Goal: Task Accomplishment & Management: Complete application form

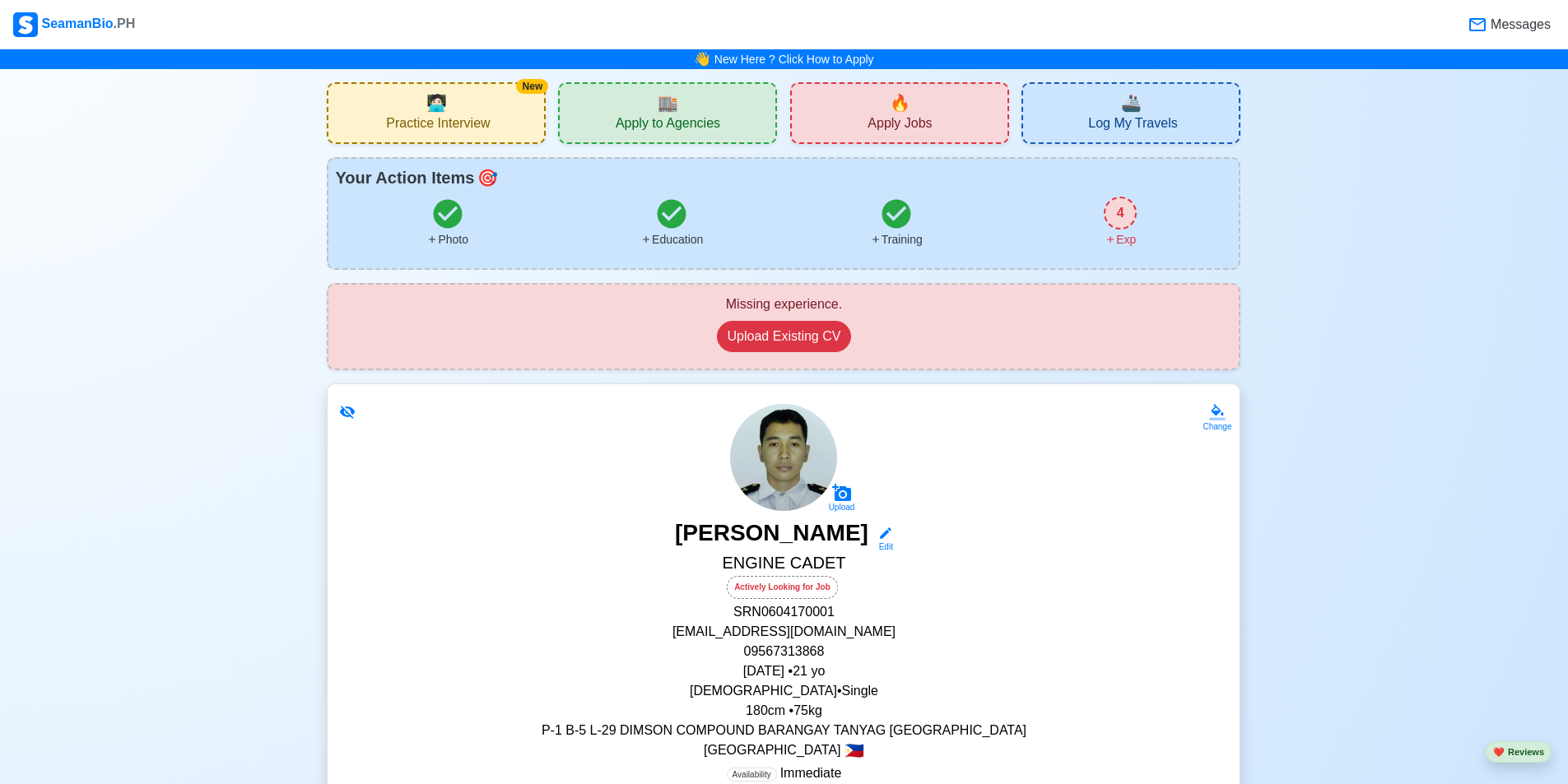
click at [502, 119] on div "New 🧑🏻‍💻 Practice Interview" at bounding box center [436, 113] width 219 height 62
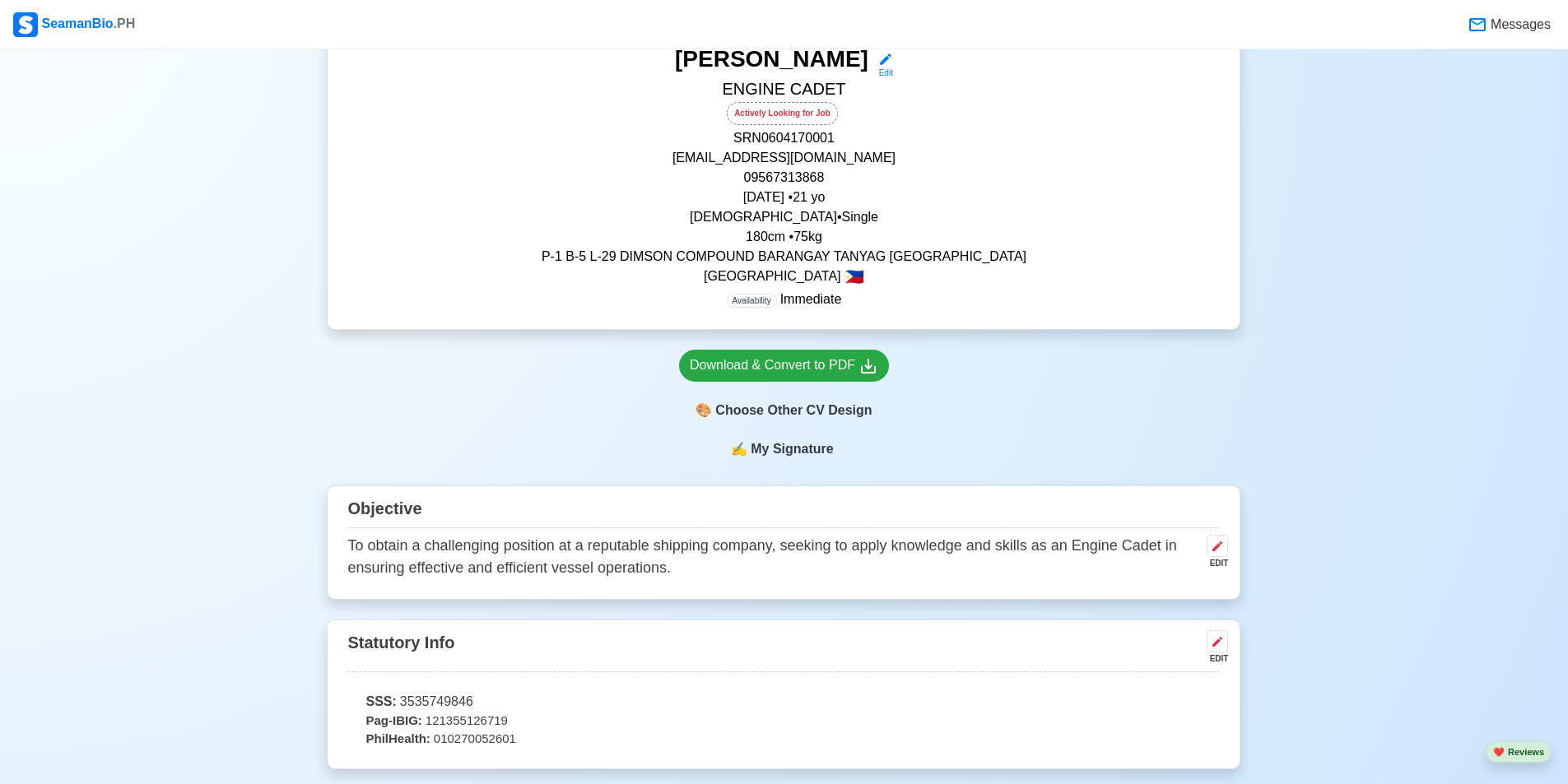
scroll to position [658, 0]
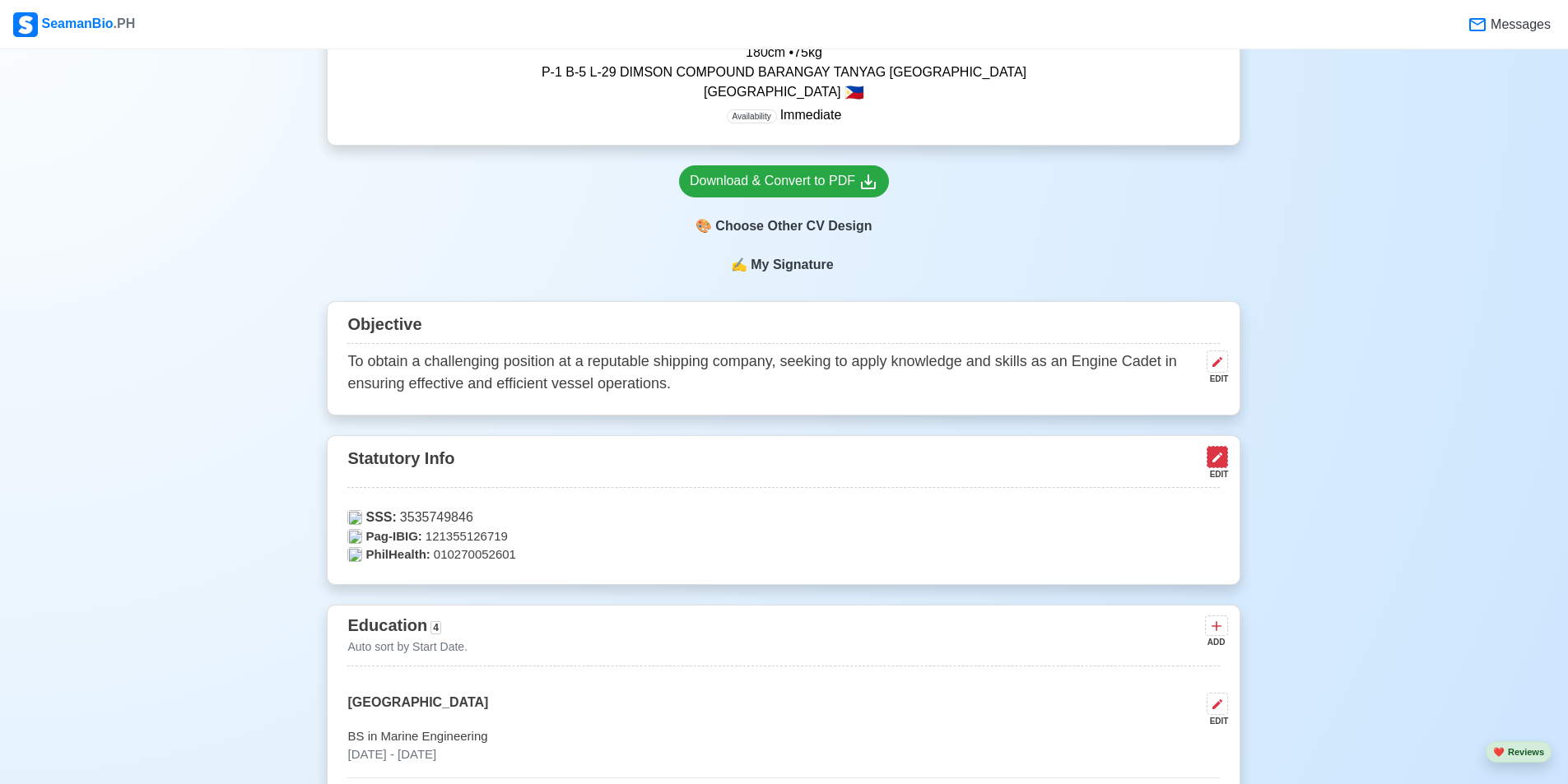
click at [1212, 463] on icon at bounding box center [1217, 457] width 13 height 13
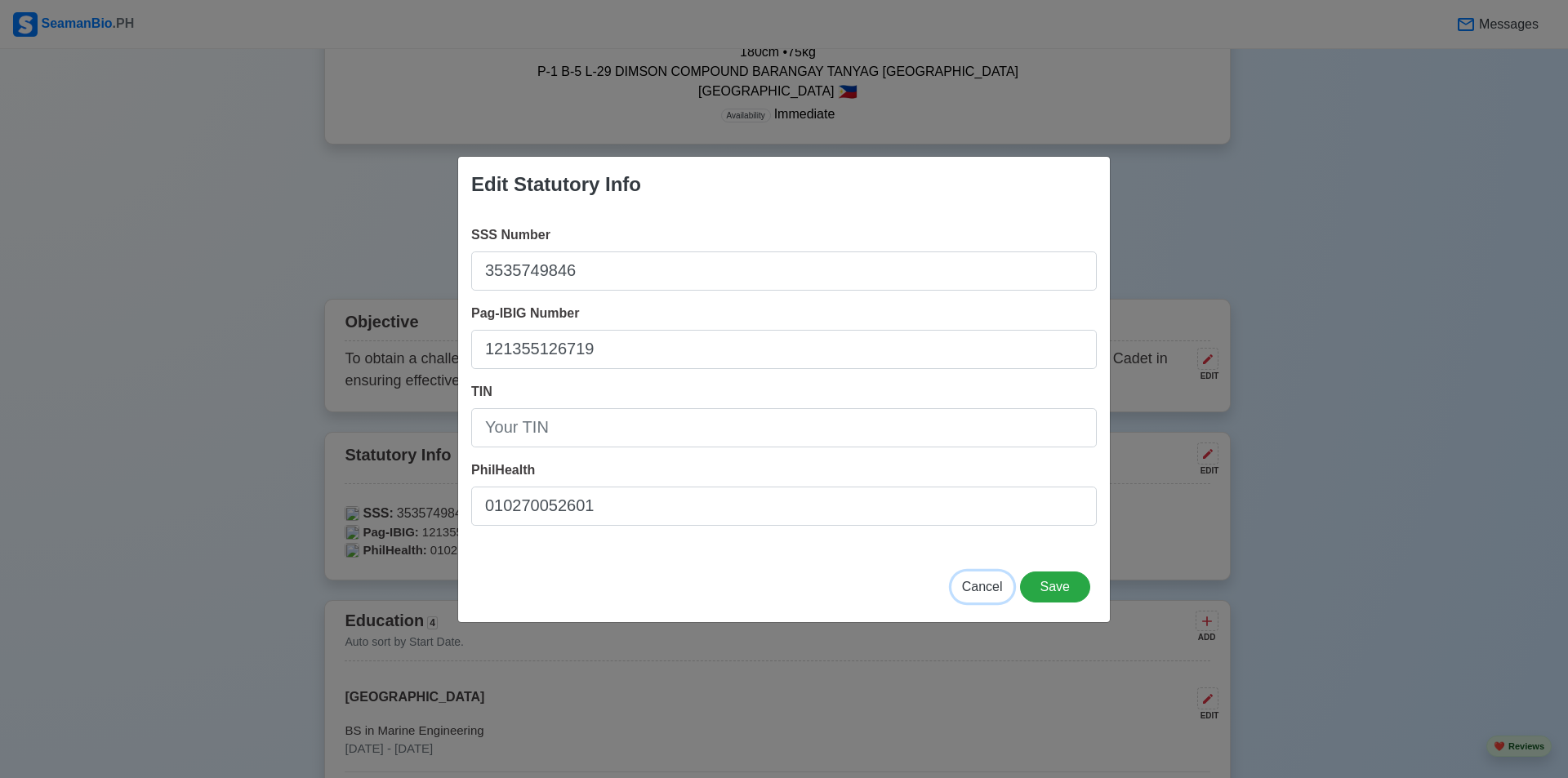
click at [983, 586] on span "Cancel" at bounding box center [982, 587] width 41 height 14
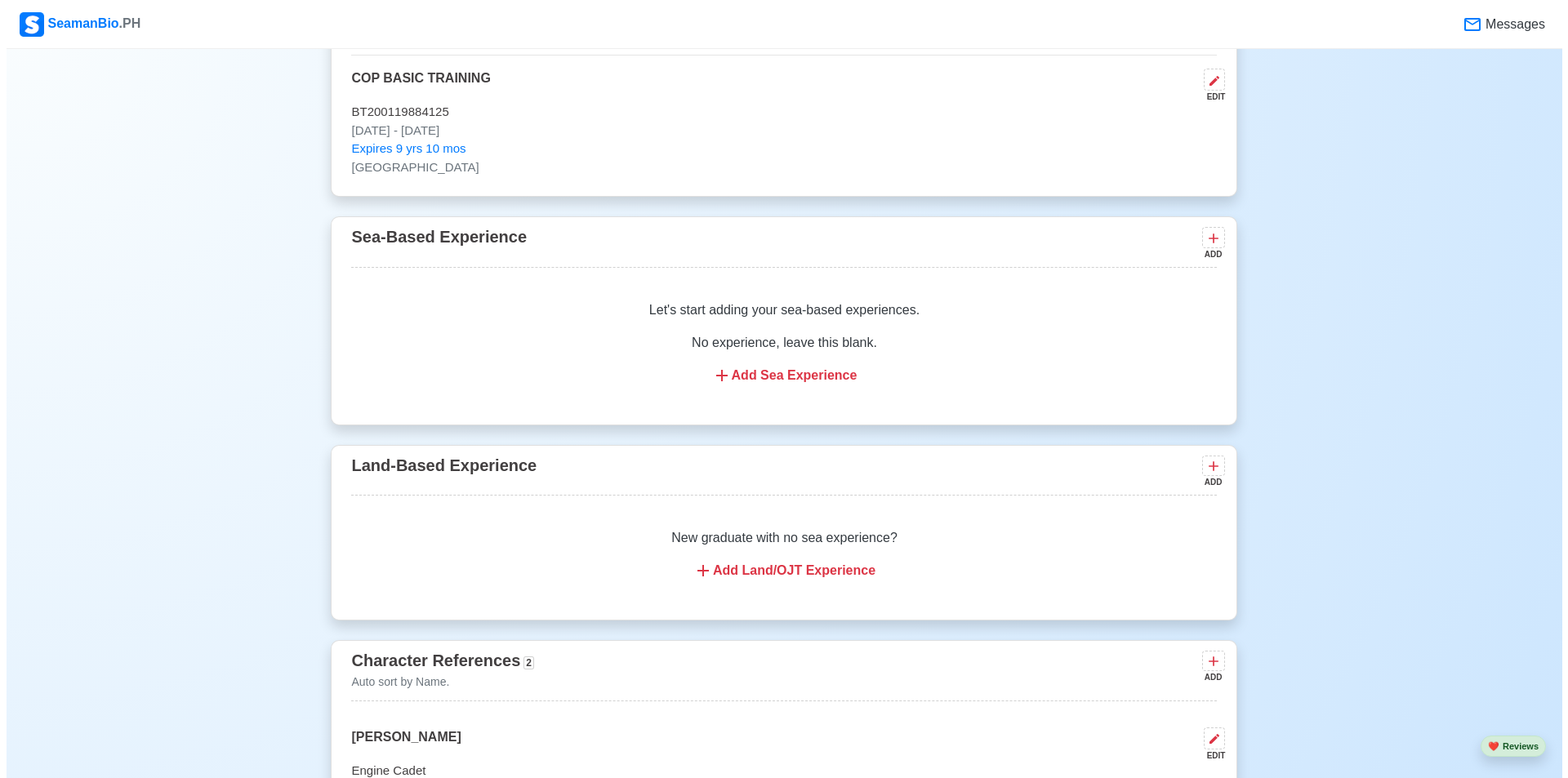
scroll to position [2939, 0]
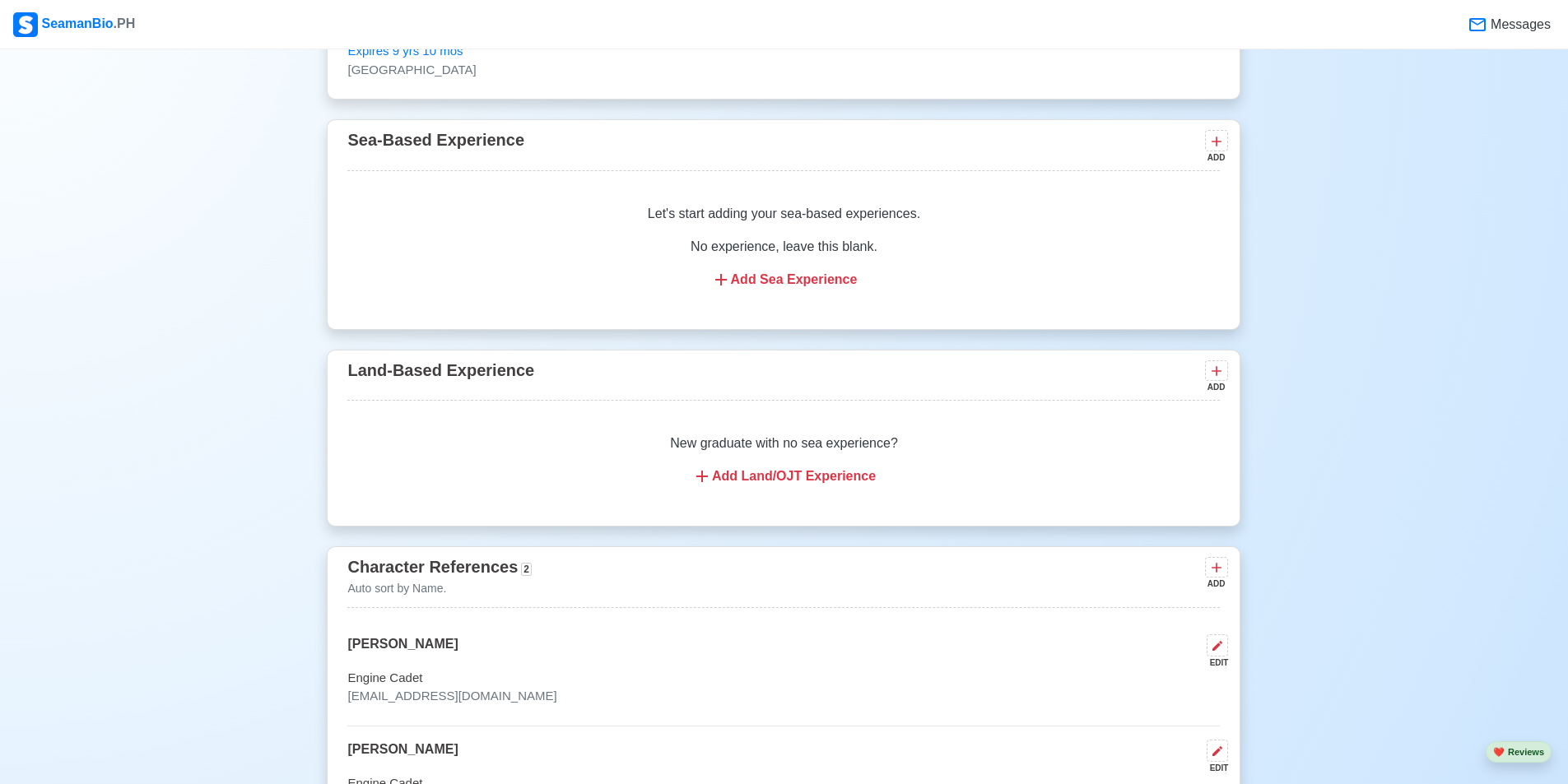
click at [840, 485] on div "Add Land/OJT Experience" at bounding box center [783, 476] width 833 height 19
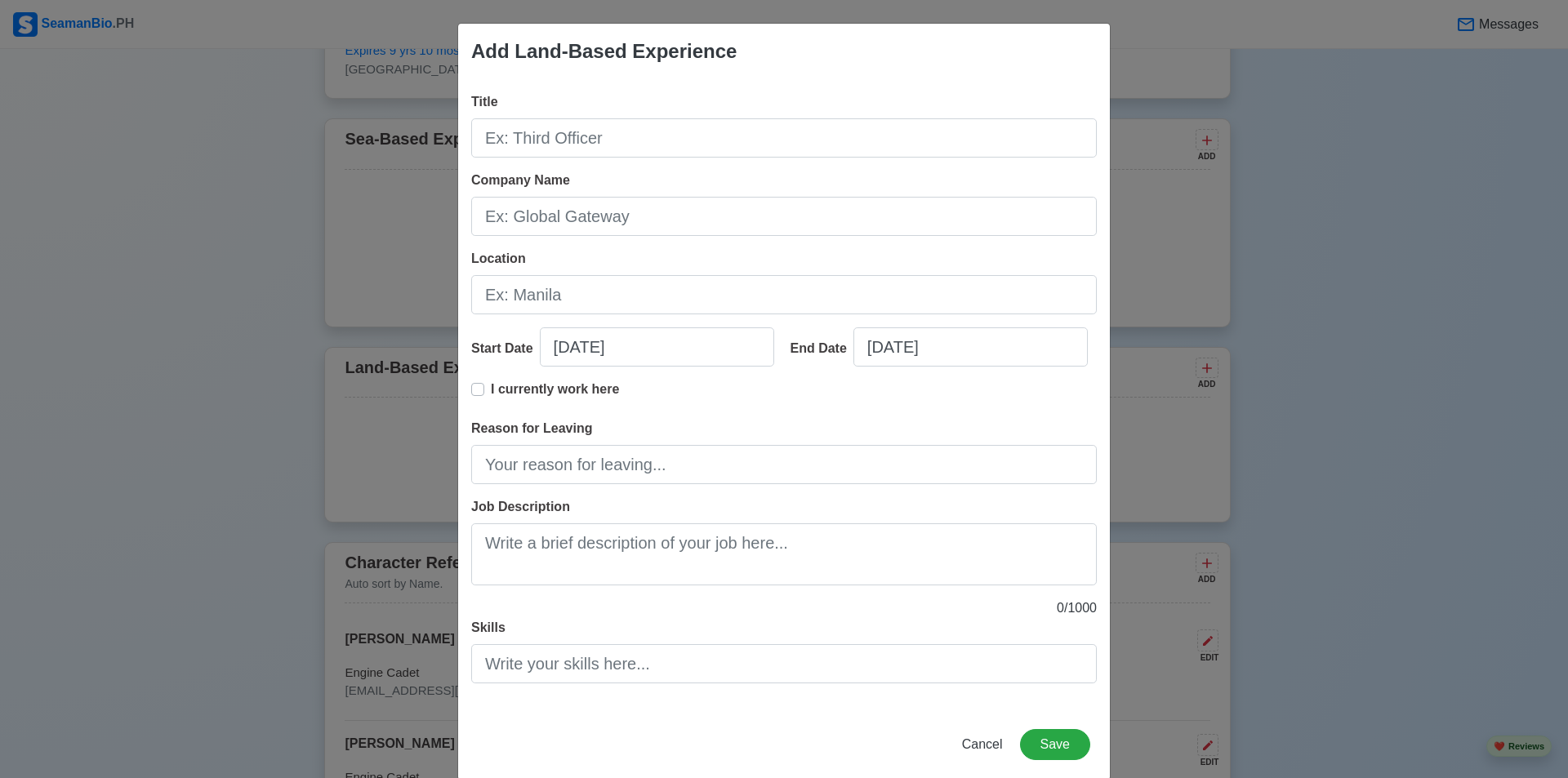
scroll to position [25, 0]
